Goal: Transaction & Acquisition: Purchase product/service

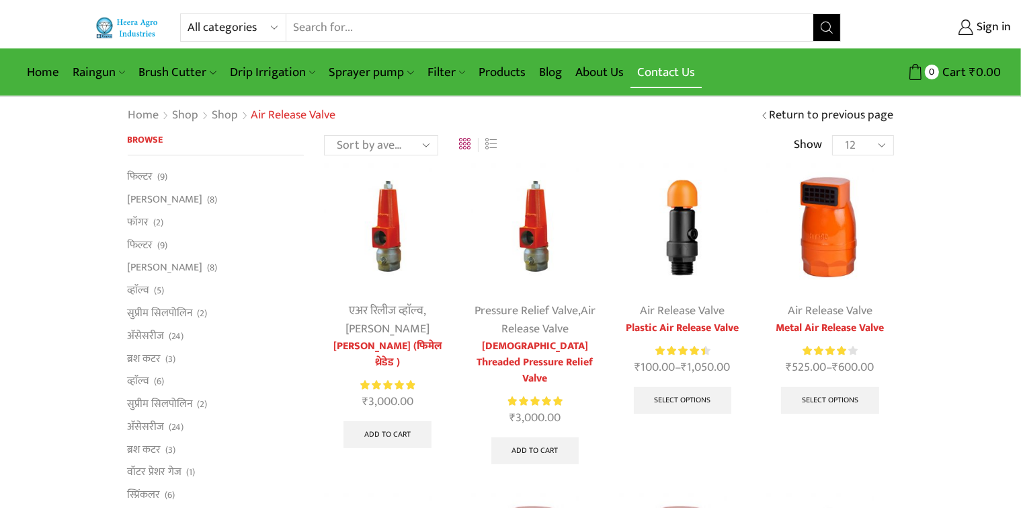
click at [683, 68] on link "Contact Us" at bounding box center [666, 72] width 71 height 32
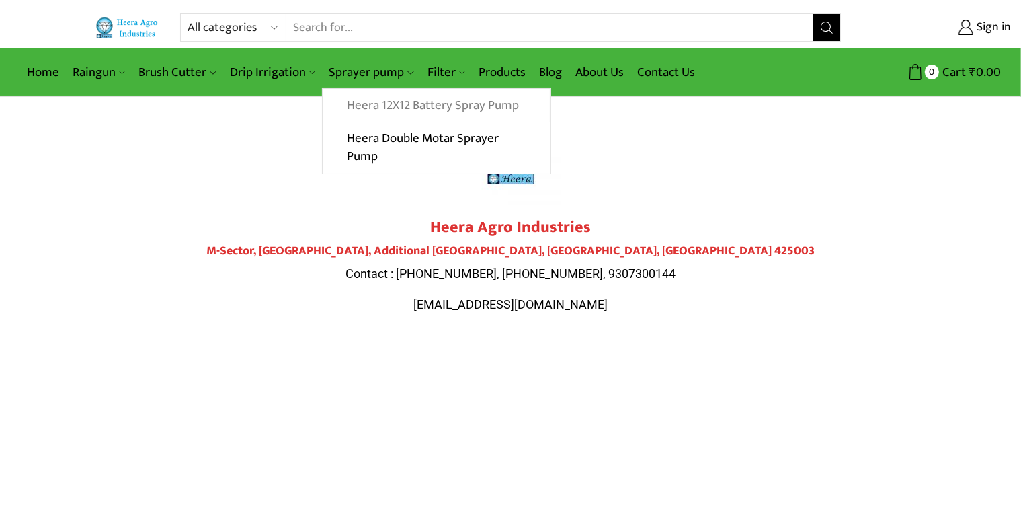
click at [366, 106] on link "Heera 12X12 Battery Spray Pump" at bounding box center [436, 106] width 227 height 34
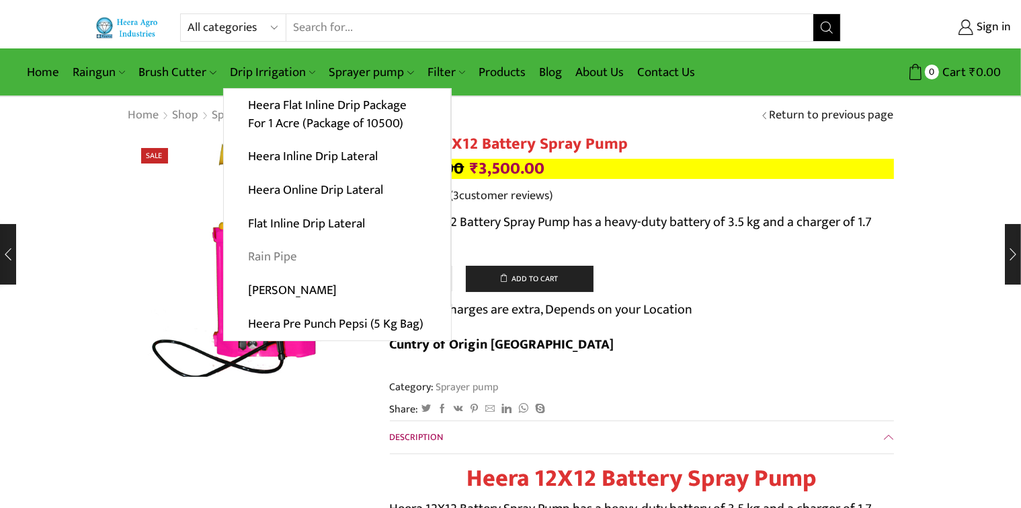
click at [269, 255] on link "Rain Pipe" at bounding box center [337, 257] width 227 height 34
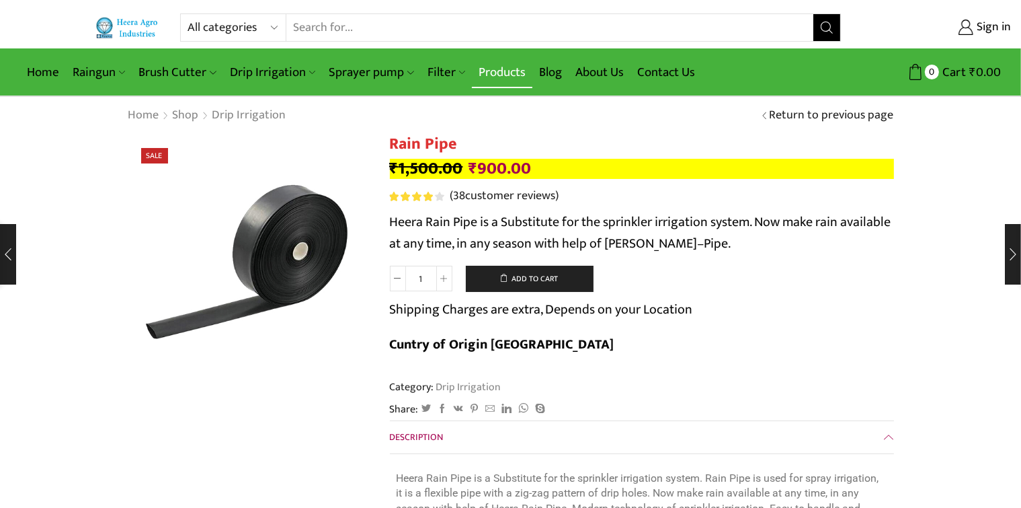
click at [511, 71] on link "Products" at bounding box center [502, 72] width 60 height 32
click at [667, 72] on link "Contact Us" at bounding box center [666, 72] width 71 height 32
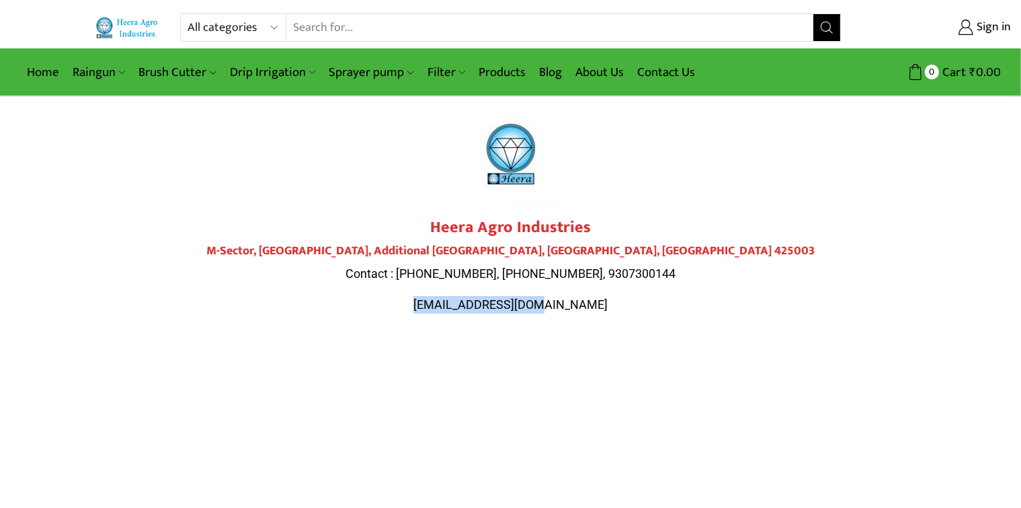
drag, startPoint x: 449, startPoint y: 302, endPoint x: 574, endPoint y: 304, distance: 125.0
click at [574, 304] on p "[EMAIL_ADDRESS][DOMAIN_NAME]" at bounding box center [510, 304] width 753 height 17
copy span "[EMAIL_ADDRESS][DOMAIN_NAME]"
click at [496, 73] on link "Products" at bounding box center [502, 72] width 60 height 32
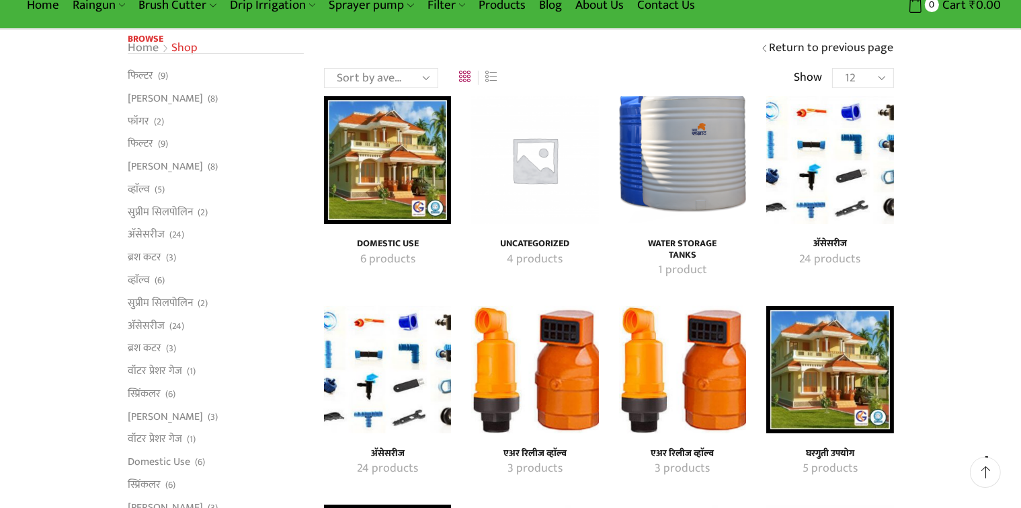
scroll to position [269, 0]
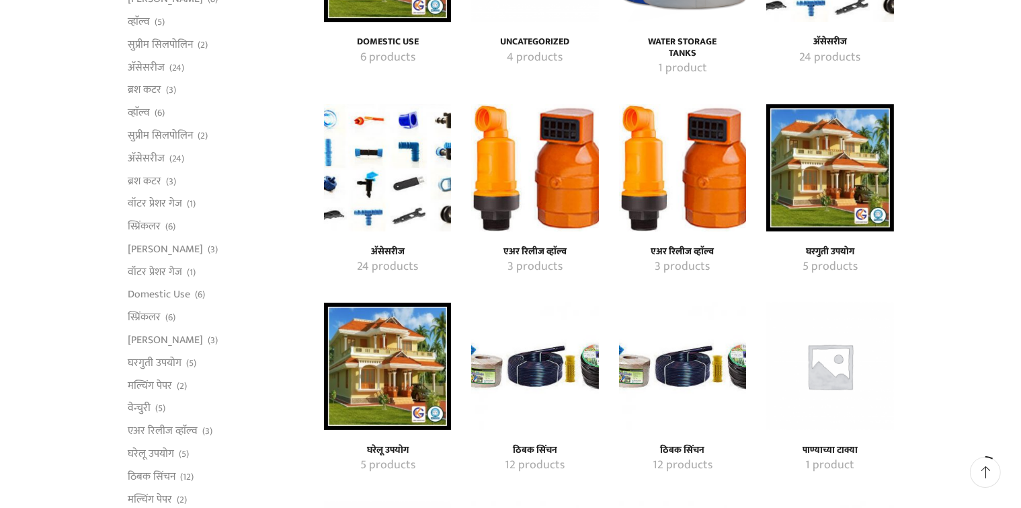
click at [546, 267] on mark "3 products" at bounding box center [535, 266] width 55 height 17
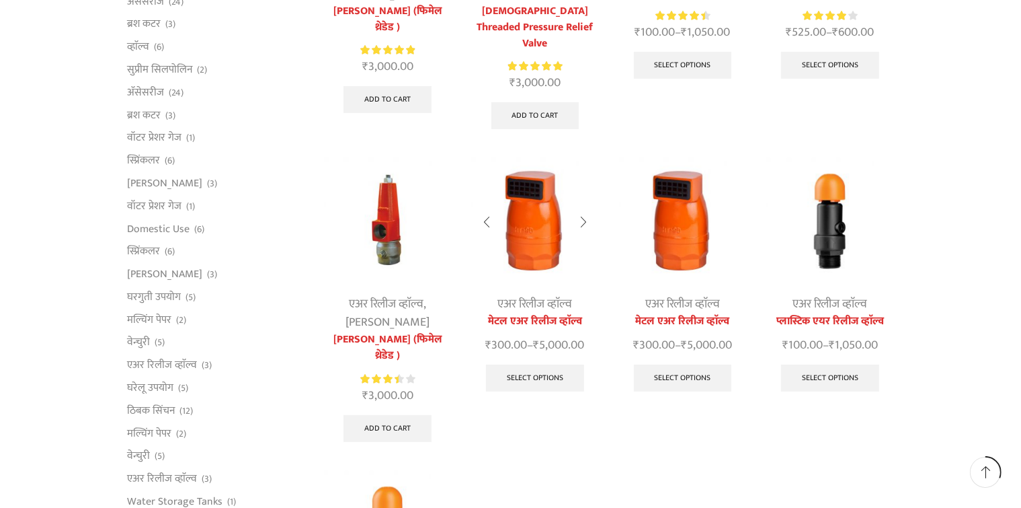
scroll to position [336, 0]
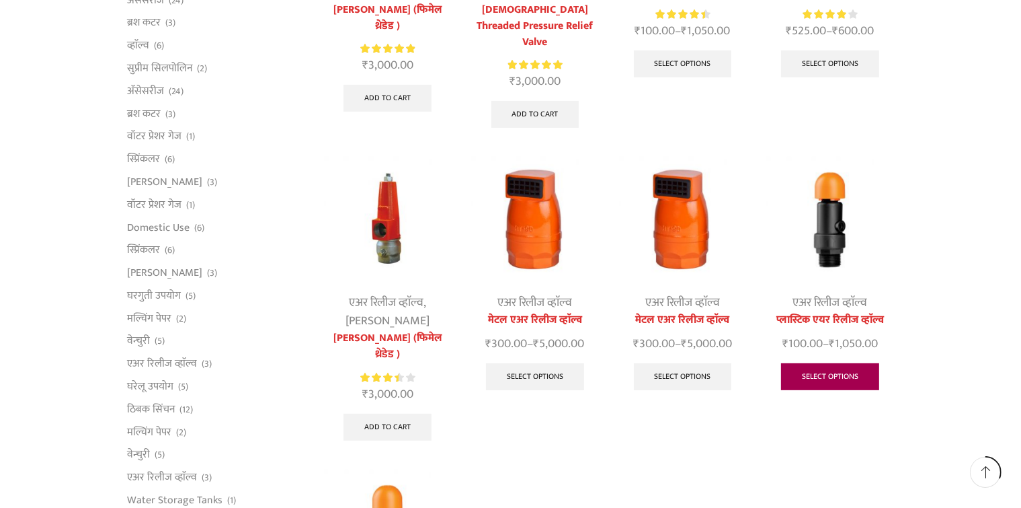
click at [810, 363] on link "Select options" at bounding box center [830, 376] width 98 height 27
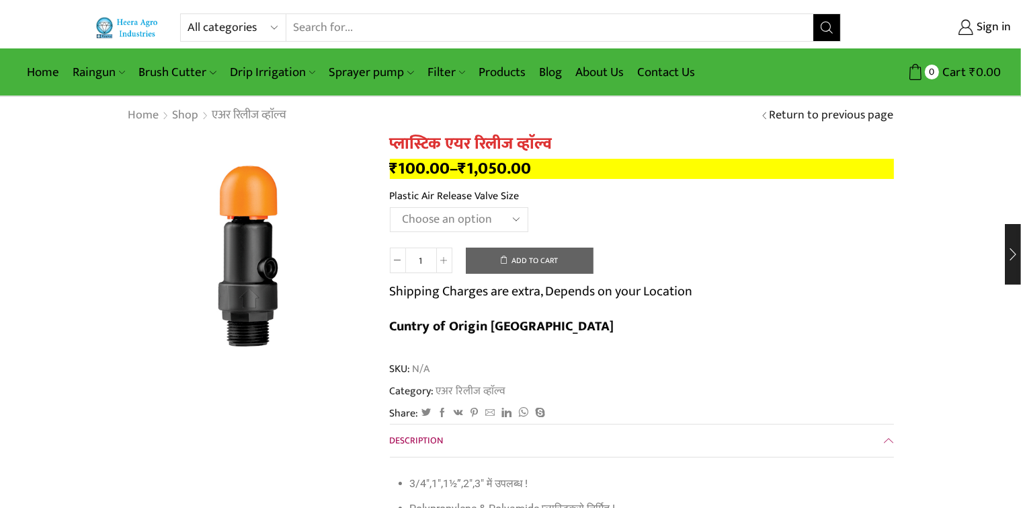
click at [514, 216] on select "Choose an option HT88P 1"" at bounding box center [459, 219] width 138 height 25
